Goal: Task Accomplishment & Management: Manage account settings

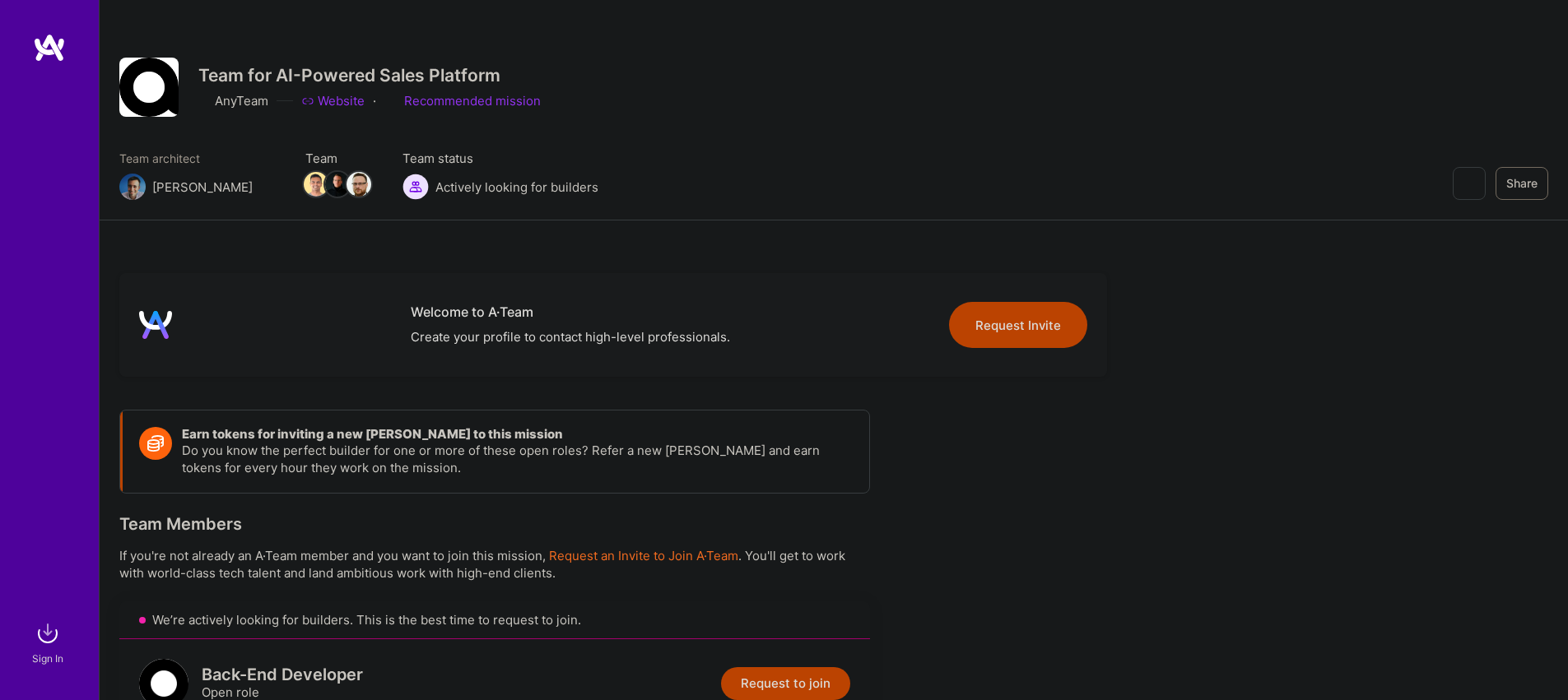
scroll to position [604, 0]
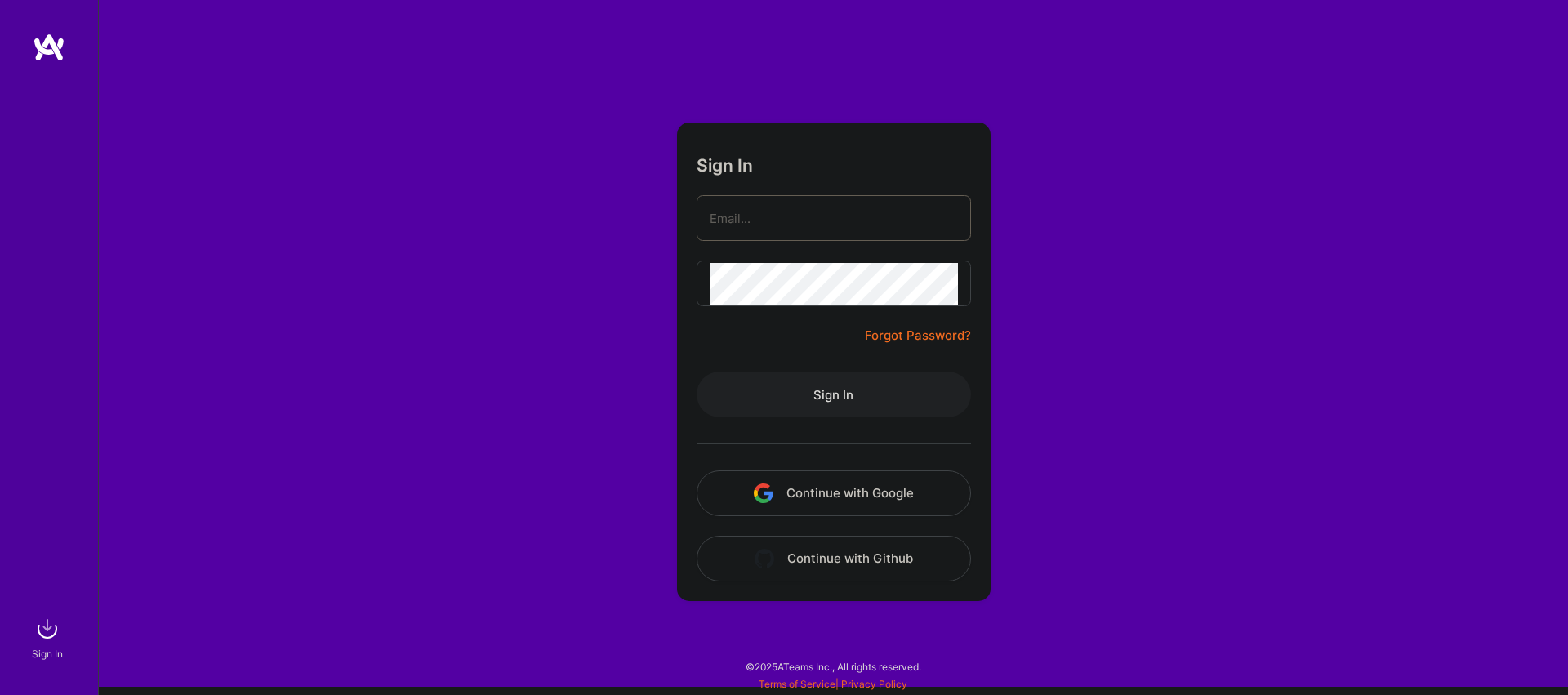
type input "vedran.kapetanovic+ateam@gmail.com"
click at [846, 402] on button "Sign In" at bounding box center [833, 395] width 274 height 46
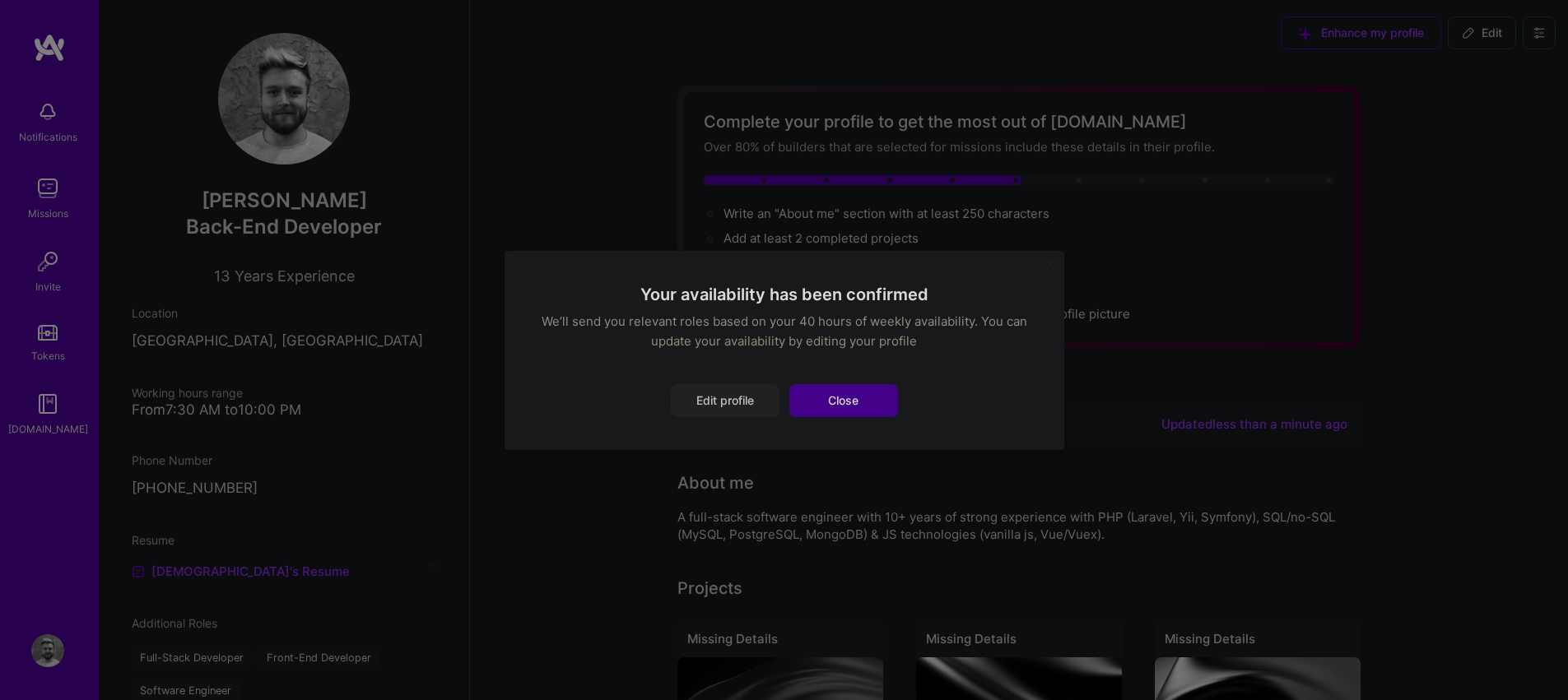
click at [832, 391] on button "Close" at bounding box center [844, 401] width 109 height 33
